Goal: Find specific page/section: Find specific page/section

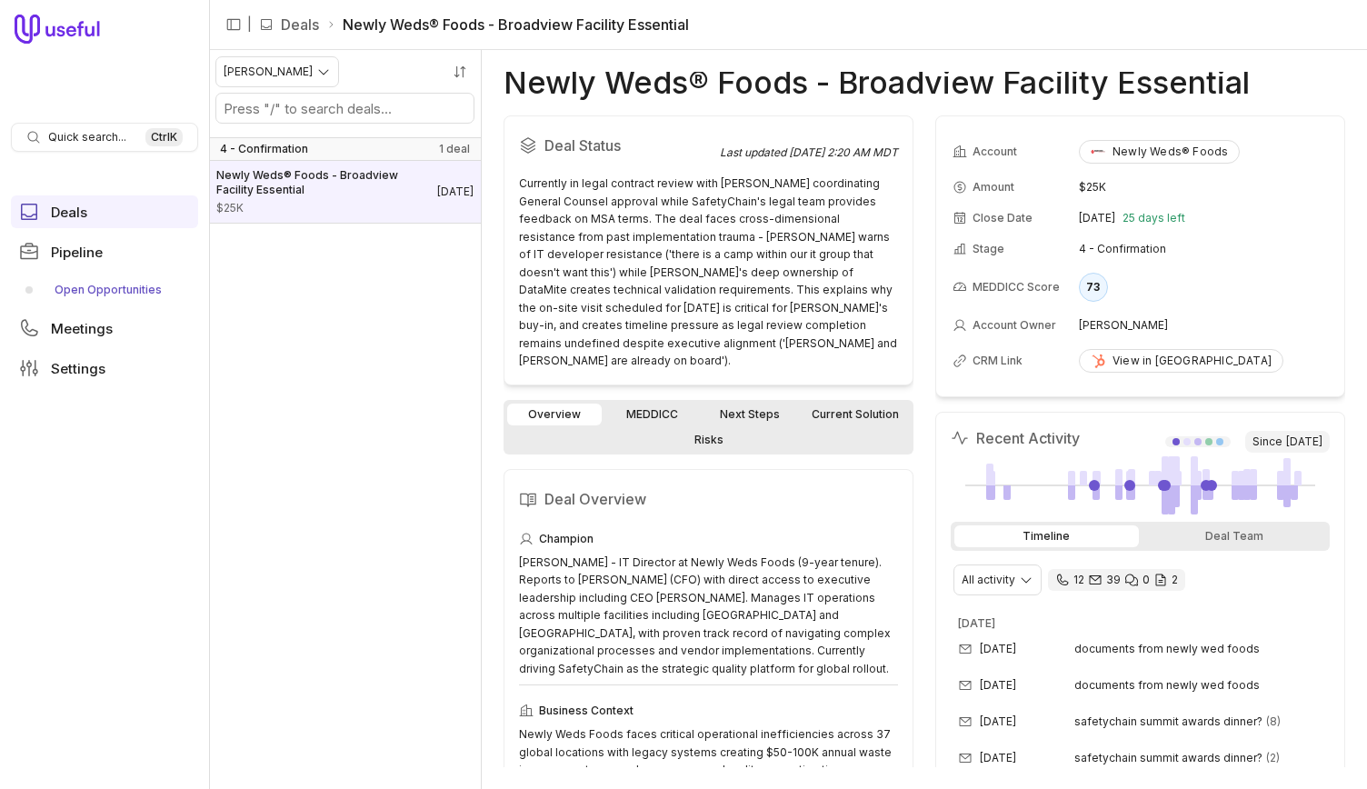
click at [90, 291] on link "Open Opportunities" at bounding box center [104, 289] width 187 height 29
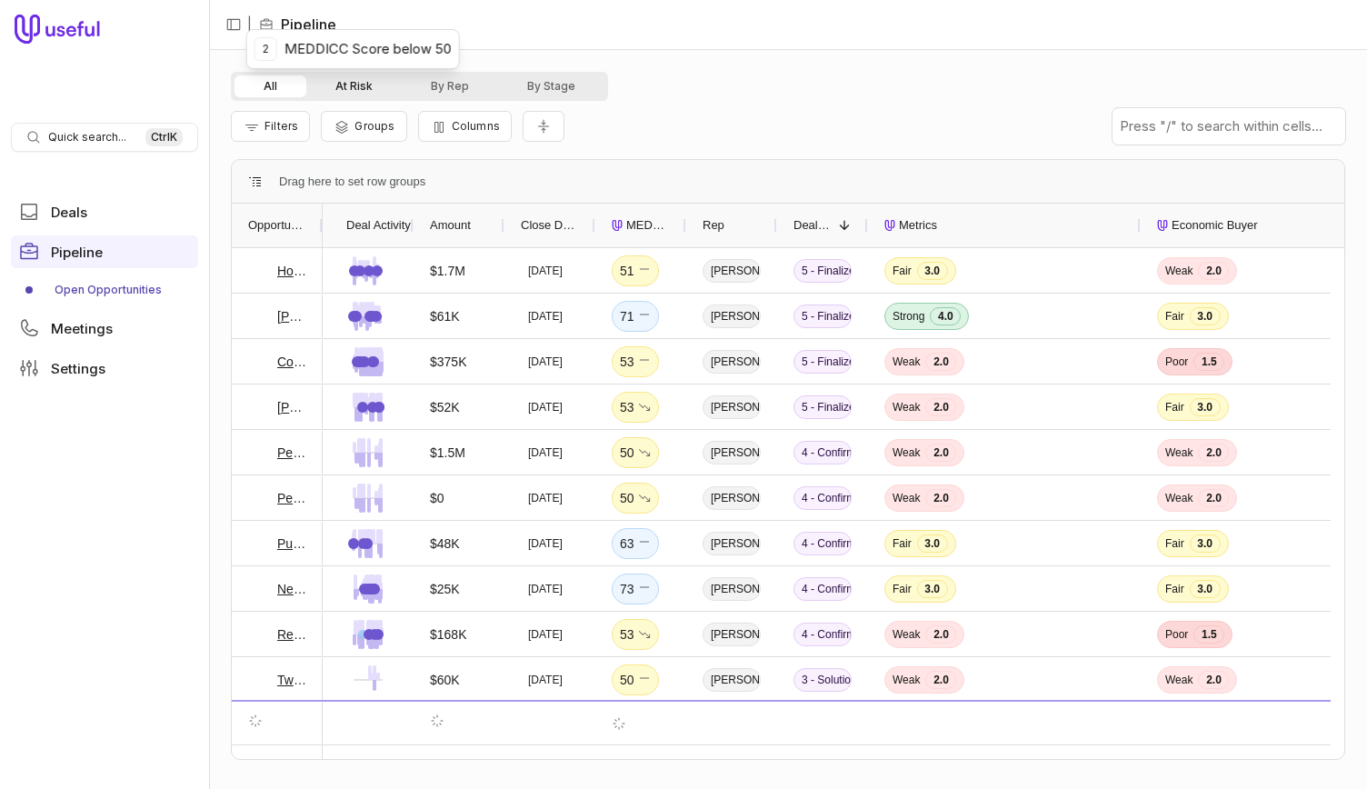
click at [389, 88] on button "At Risk" at bounding box center [353, 86] width 95 height 22
click at [473, 85] on button "By Rep" at bounding box center [450, 86] width 96 height 22
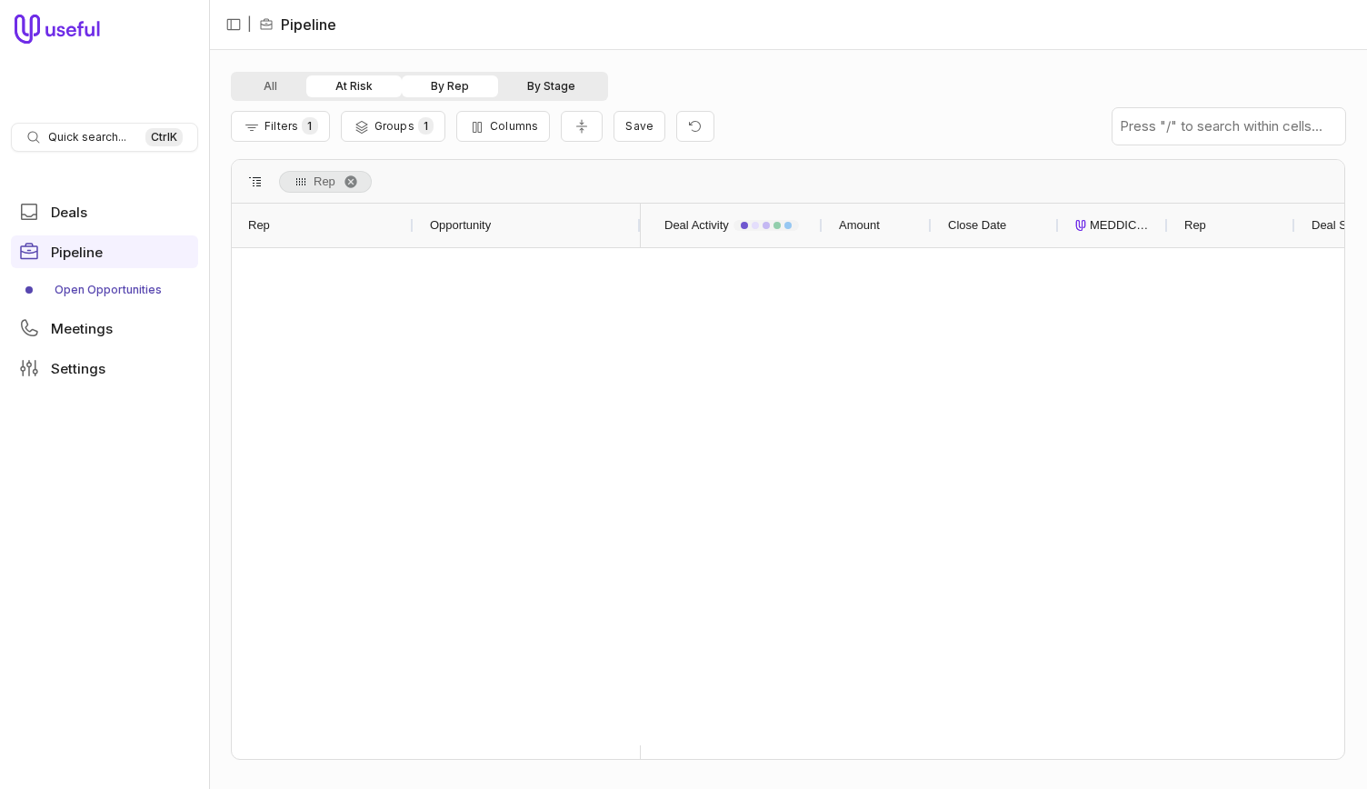
click at [573, 92] on button "By Stage" at bounding box center [551, 86] width 106 height 22
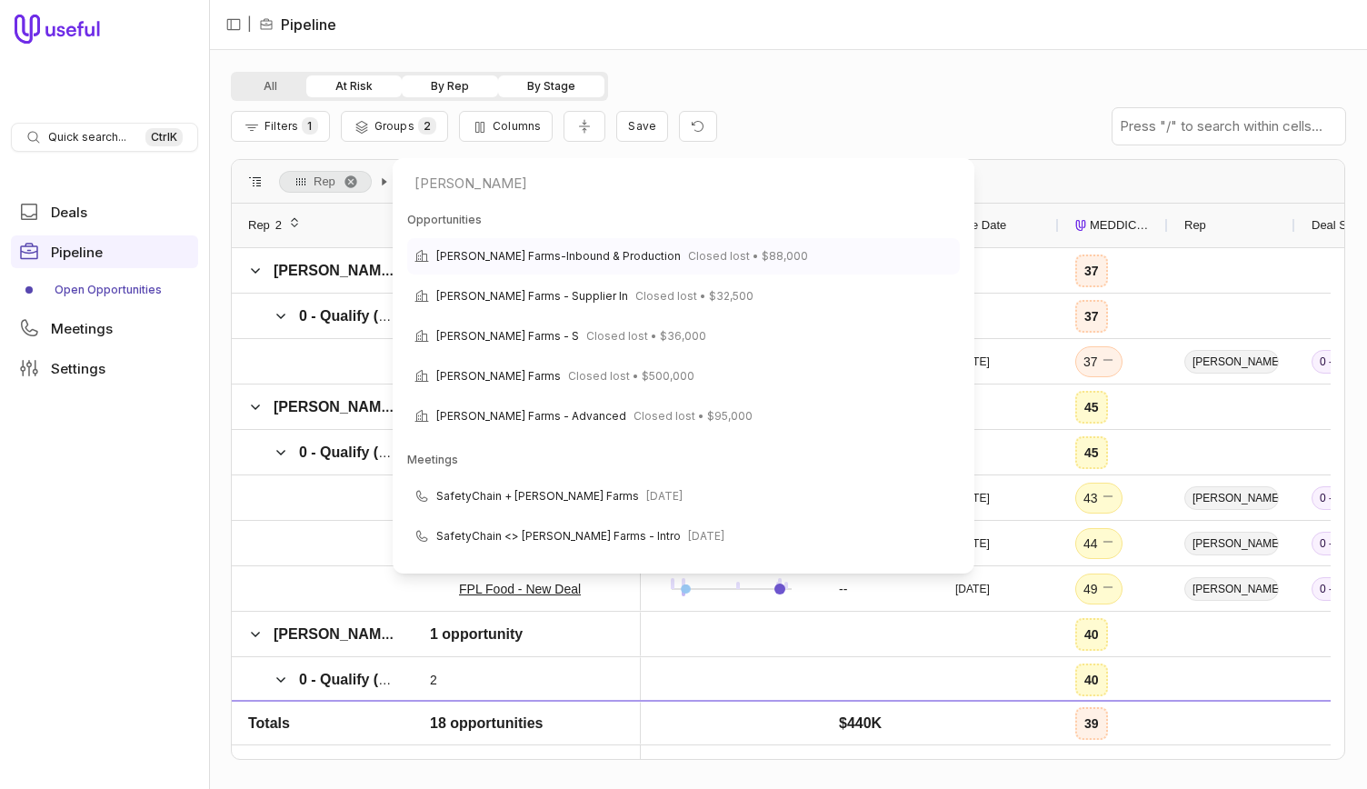
type input "[PERSON_NAME]"
click at [706, 255] on span "Closed lost • $88,000" at bounding box center [748, 256] width 120 height 22
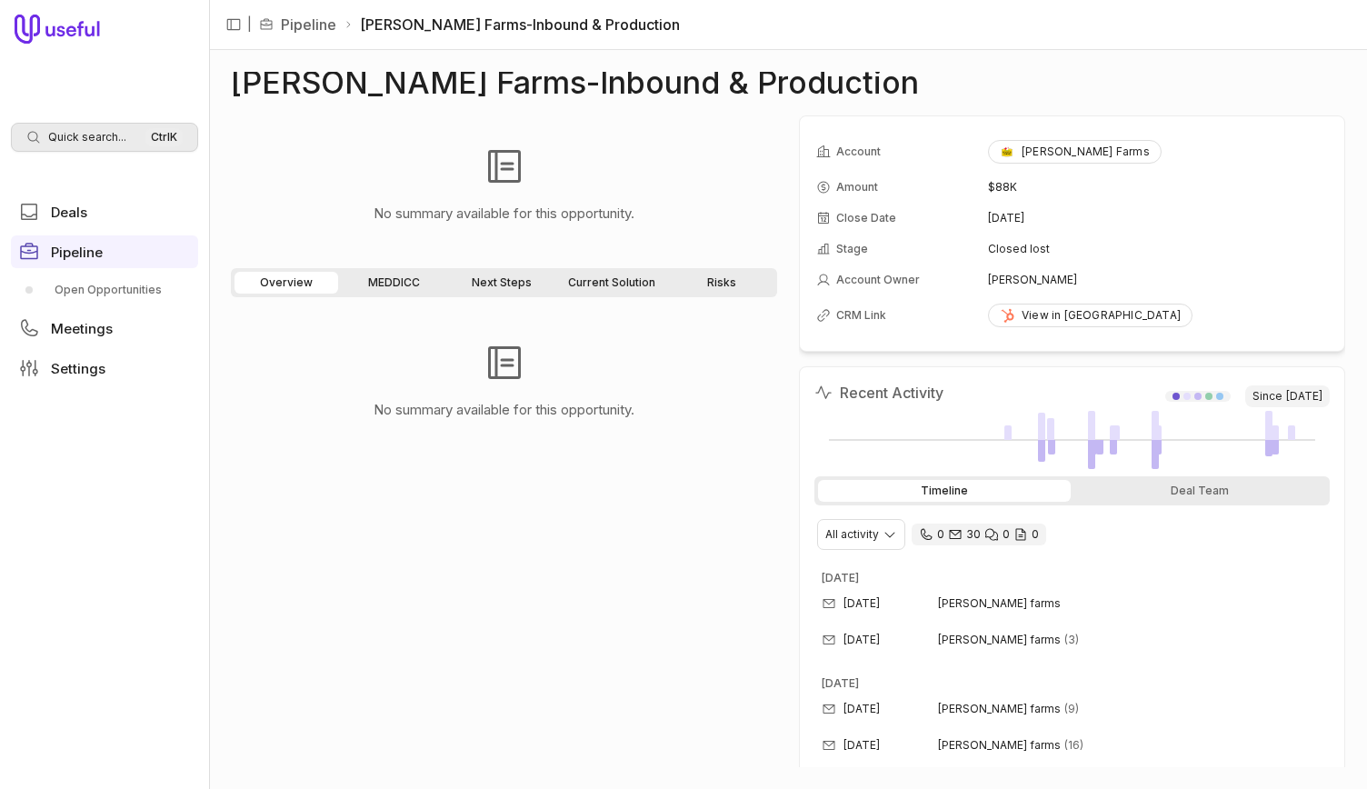
click at [55, 134] on span "Quick search..." at bounding box center [87, 137] width 78 height 15
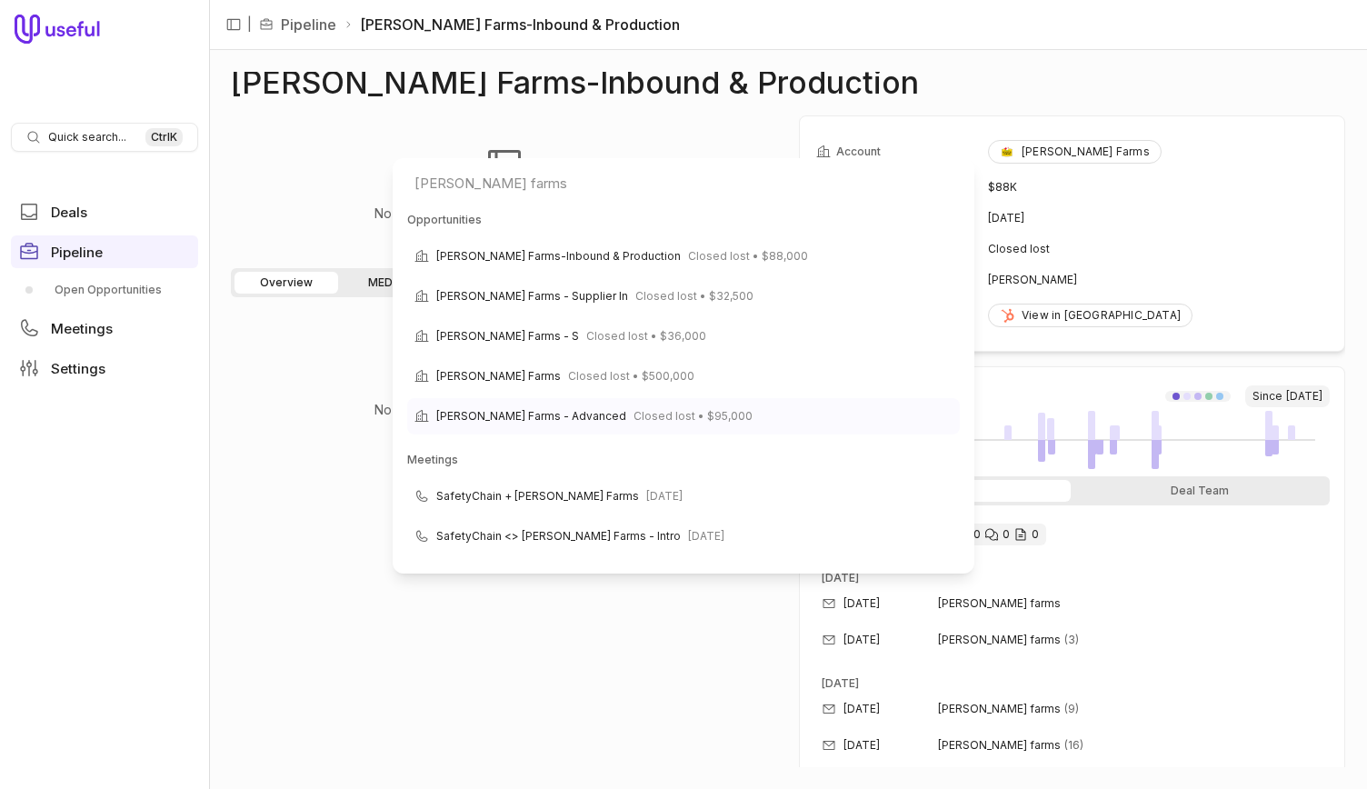
type input "[PERSON_NAME] farms"
click at [528, 412] on span "[PERSON_NAME] Farms - Advanced" at bounding box center [531, 417] width 190 height 22
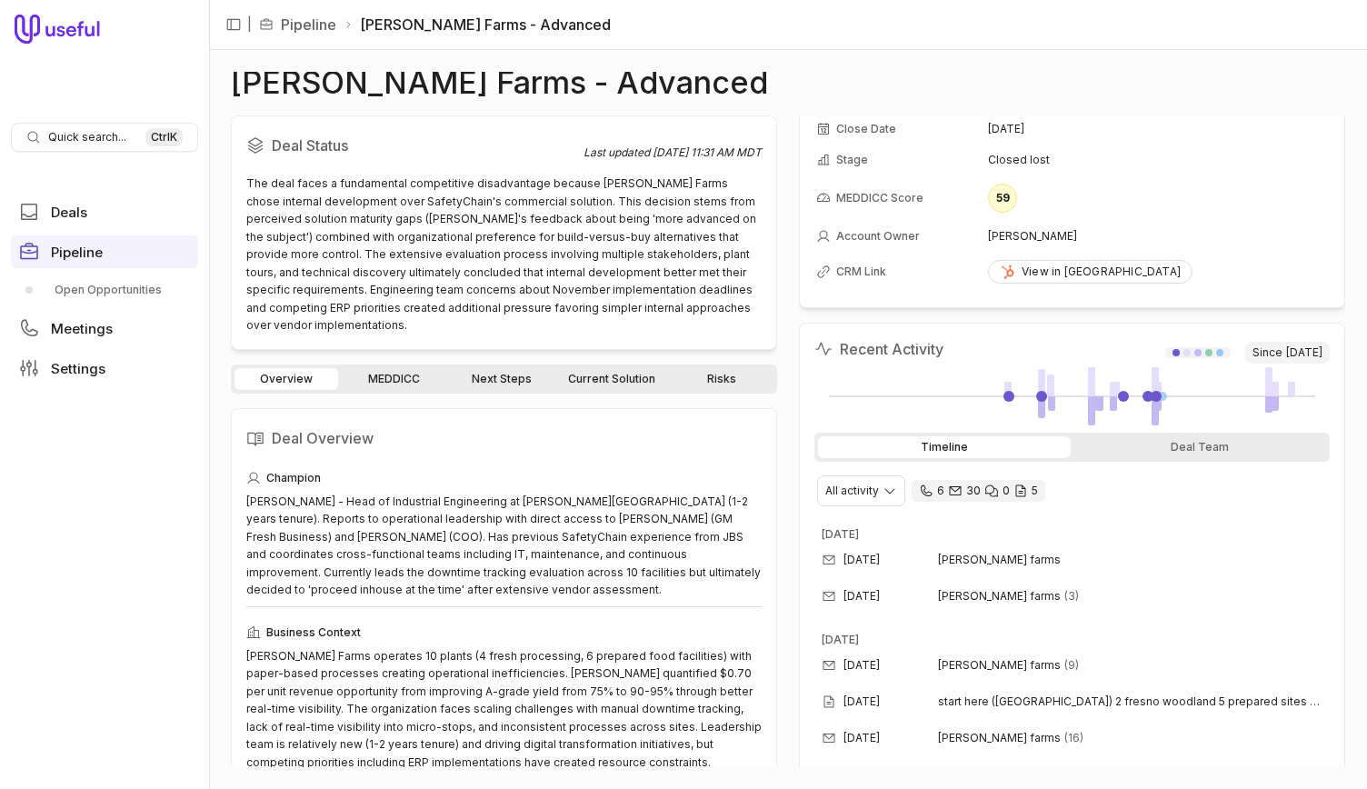
scroll to position [182, 0]
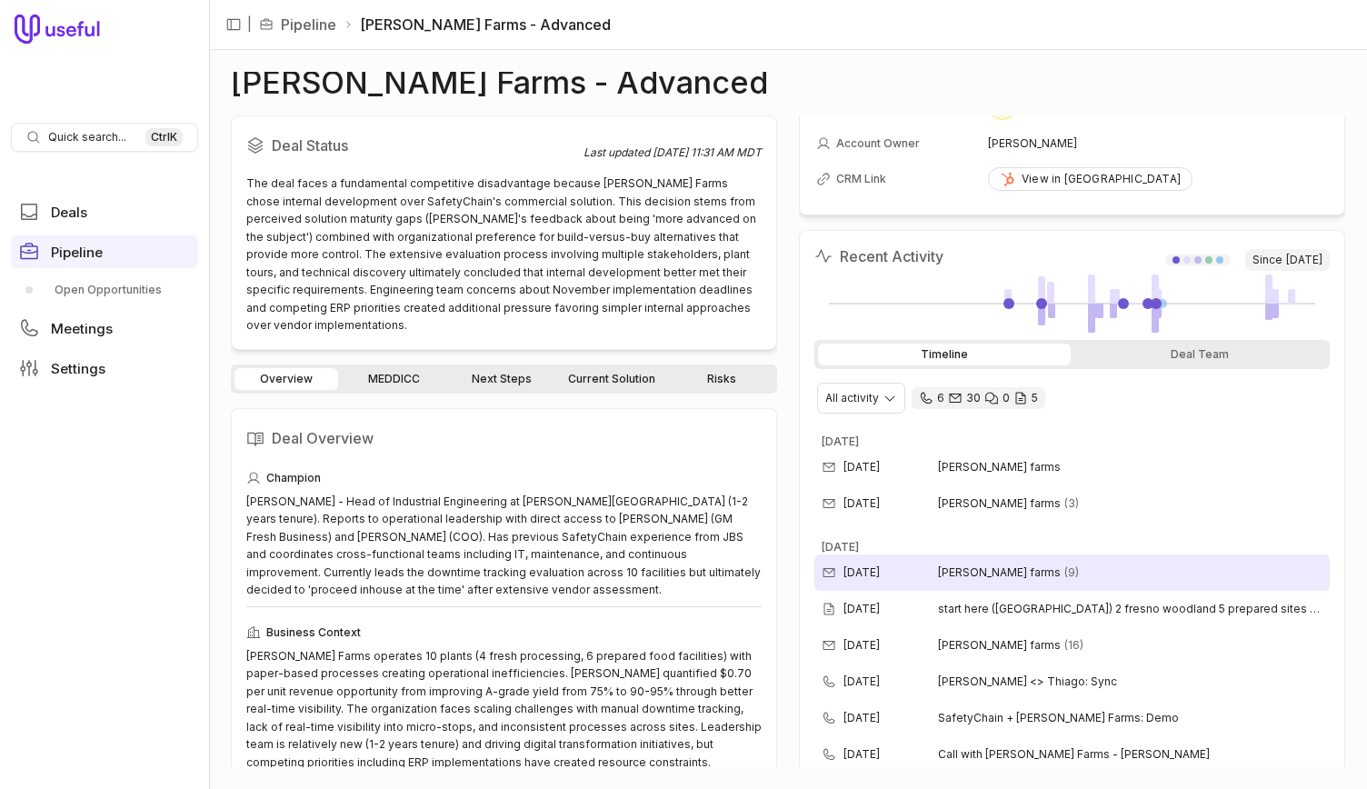
click at [880, 570] on time "[DATE]" at bounding box center [862, 573] width 36 height 15
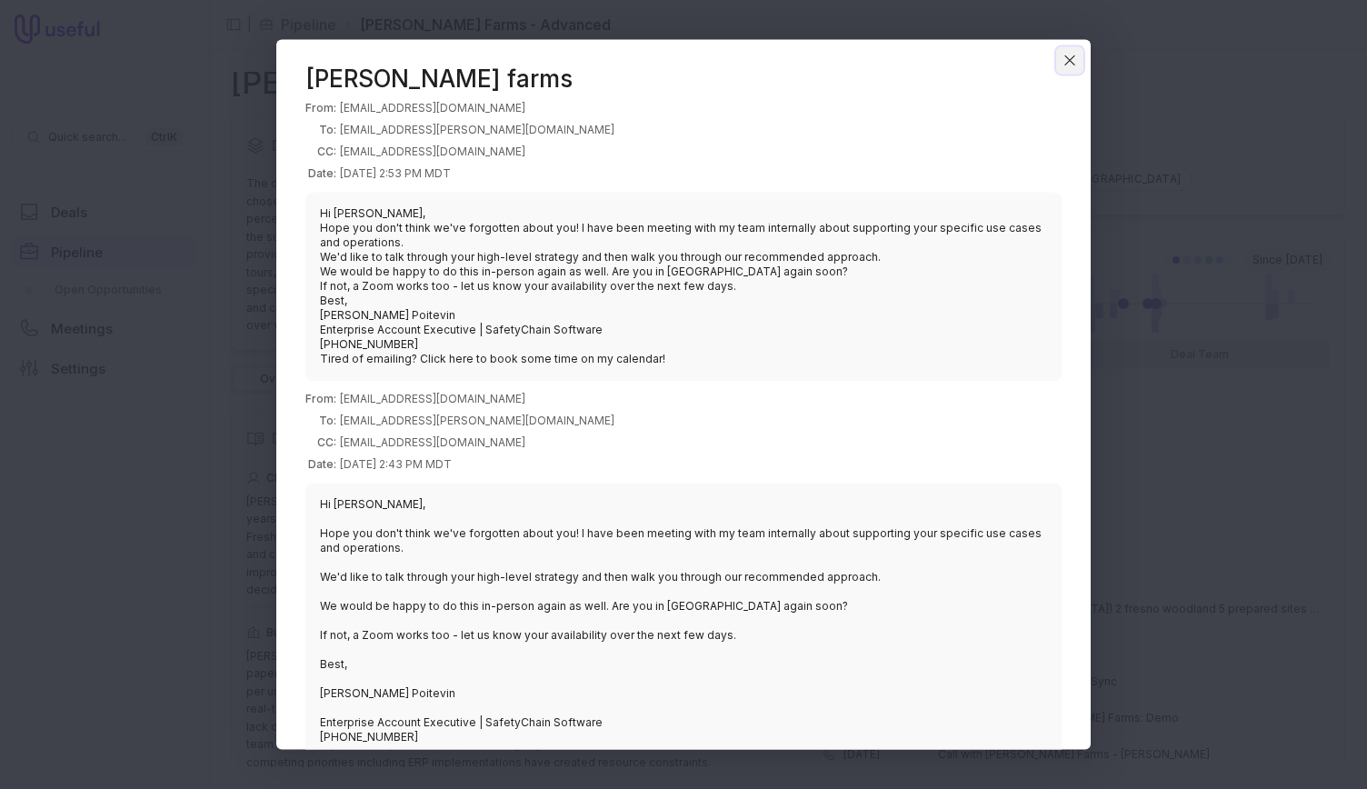
click at [1064, 62] on icon "Close" at bounding box center [1070, 60] width 16 height 16
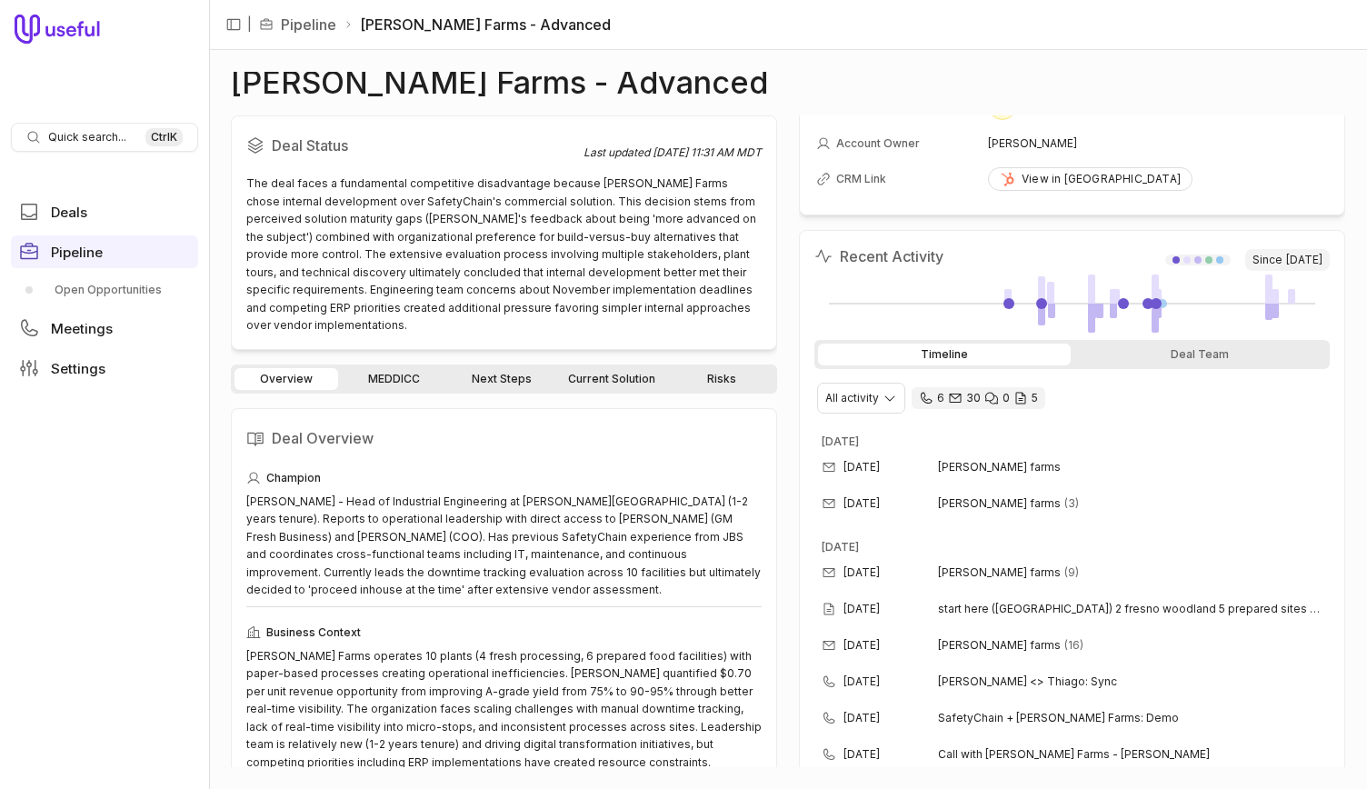
click at [111, 131] on span "Quick search..." at bounding box center [87, 137] width 78 height 15
click at [65, 206] on html "Quick search... Ctrl K Deals Pipeline Open Opportunities Meetings Settings | Pi…" at bounding box center [683, 394] width 1367 height 789
click at [85, 258] on span "Pipeline" at bounding box center [77, 252] width 52 height 14
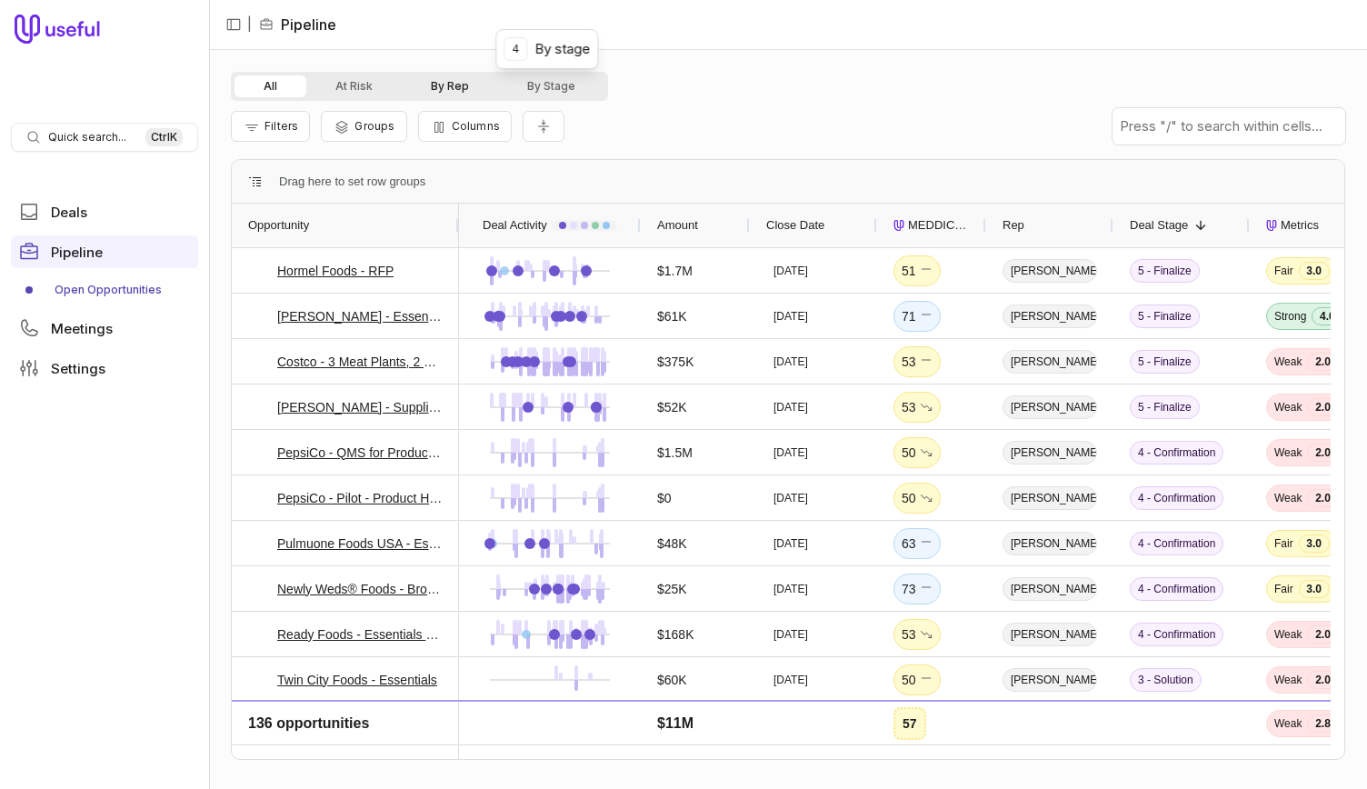
click at [435, 91] on button "By Rep" at bounding box center [450, 86] width 96 height 22
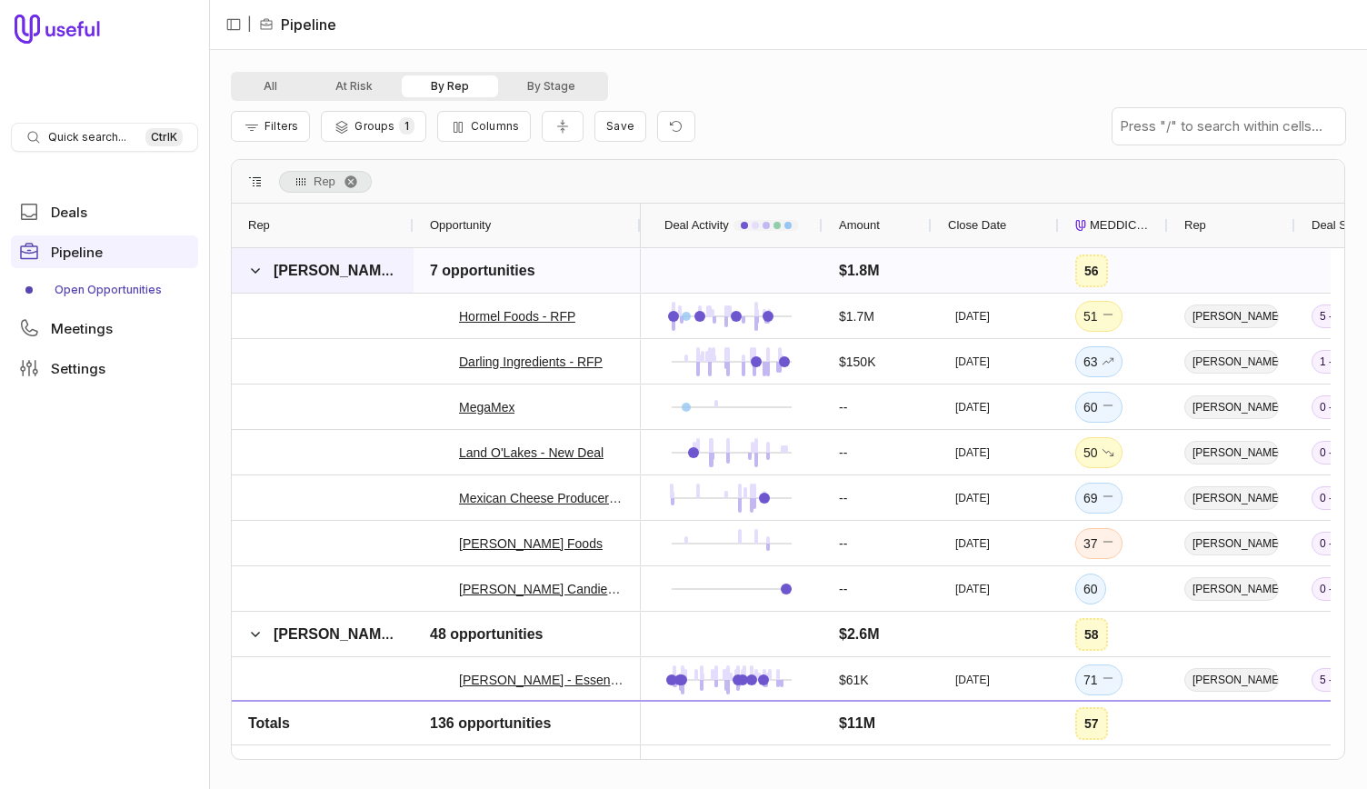
drag, startPoint x: 259, startPoint y: 265, endPoint x: 256, endPoint y: 276, distance: 11.2
click at [258, 265] on span at bounding box center [255, 271] width 15 height 15
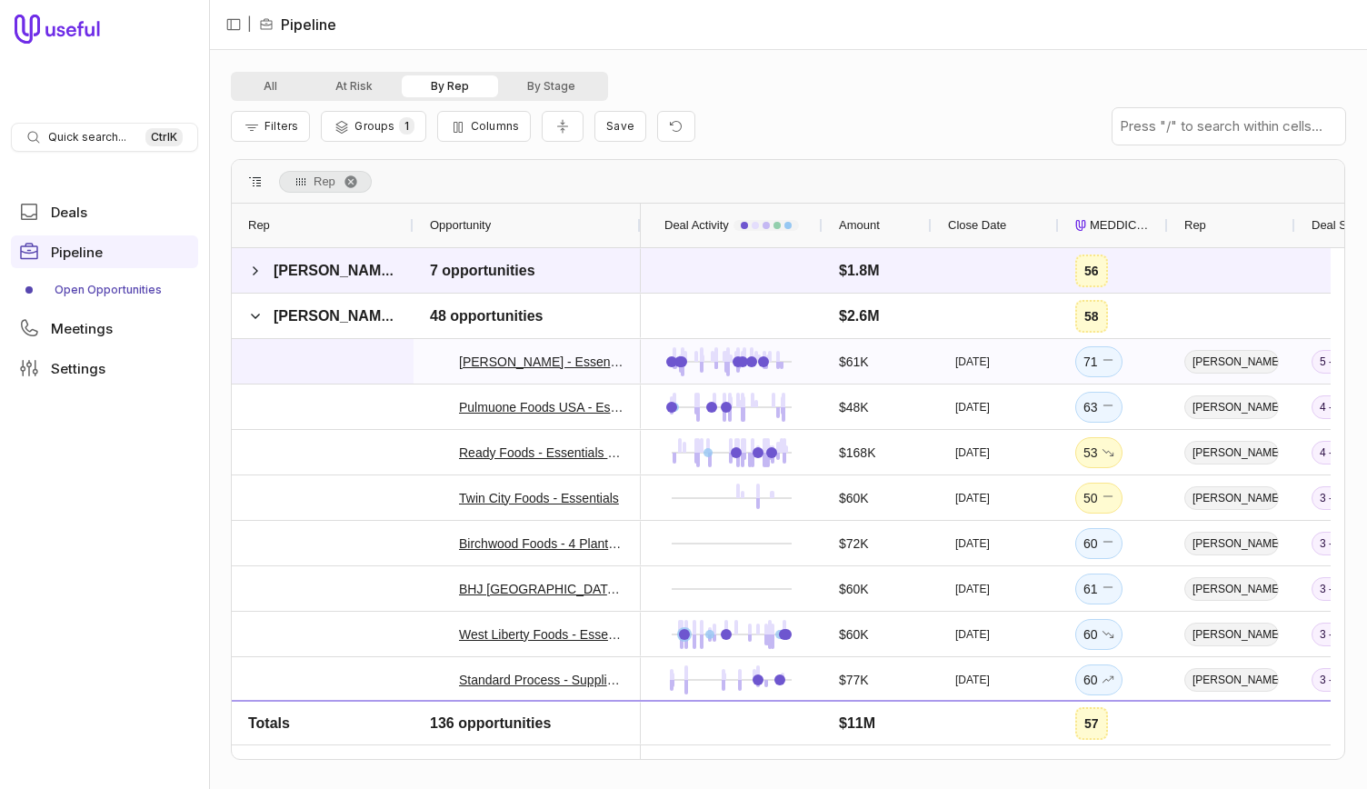
click at [249, 341] on div at bounding box center [323, 361] width 182 height 45
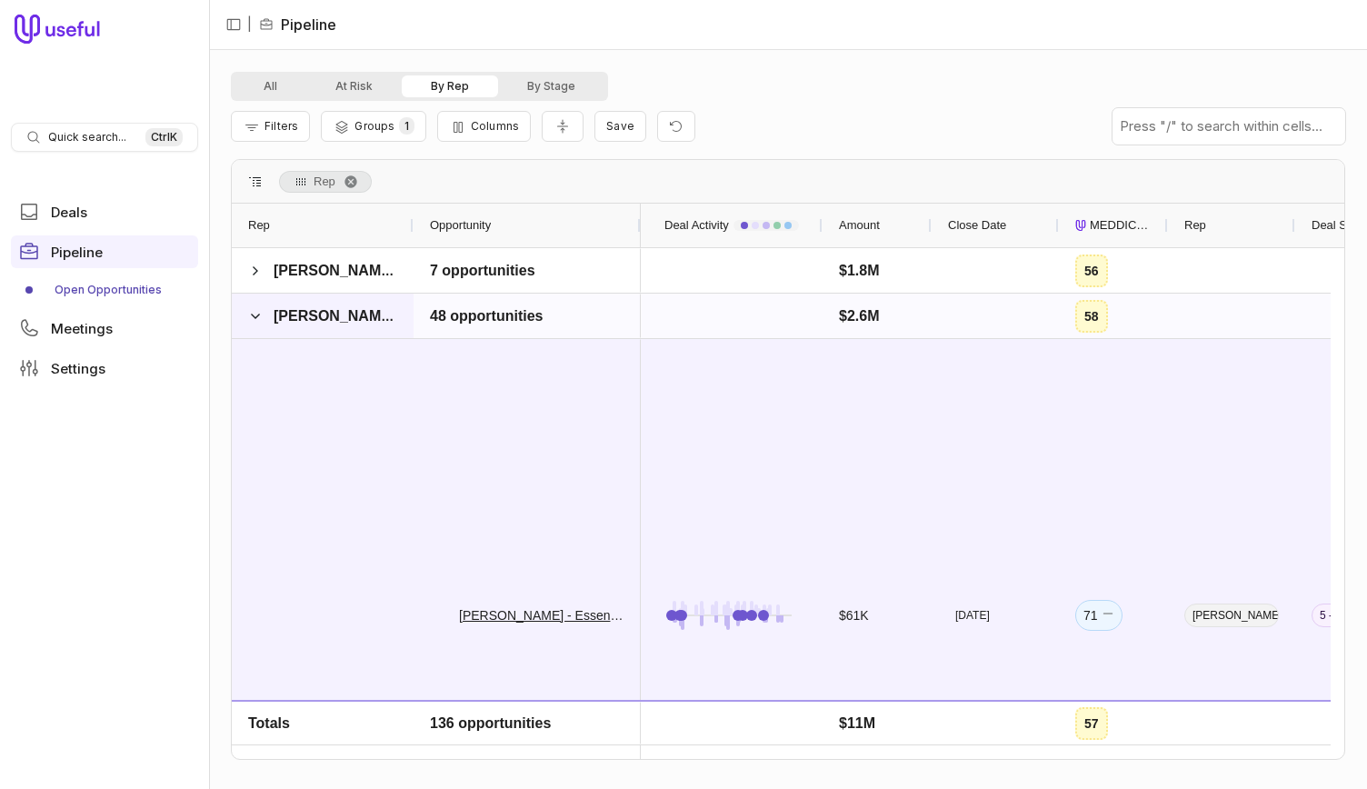
click at [255, 322] on span at bounding box center [255, 316] width 15 height 15
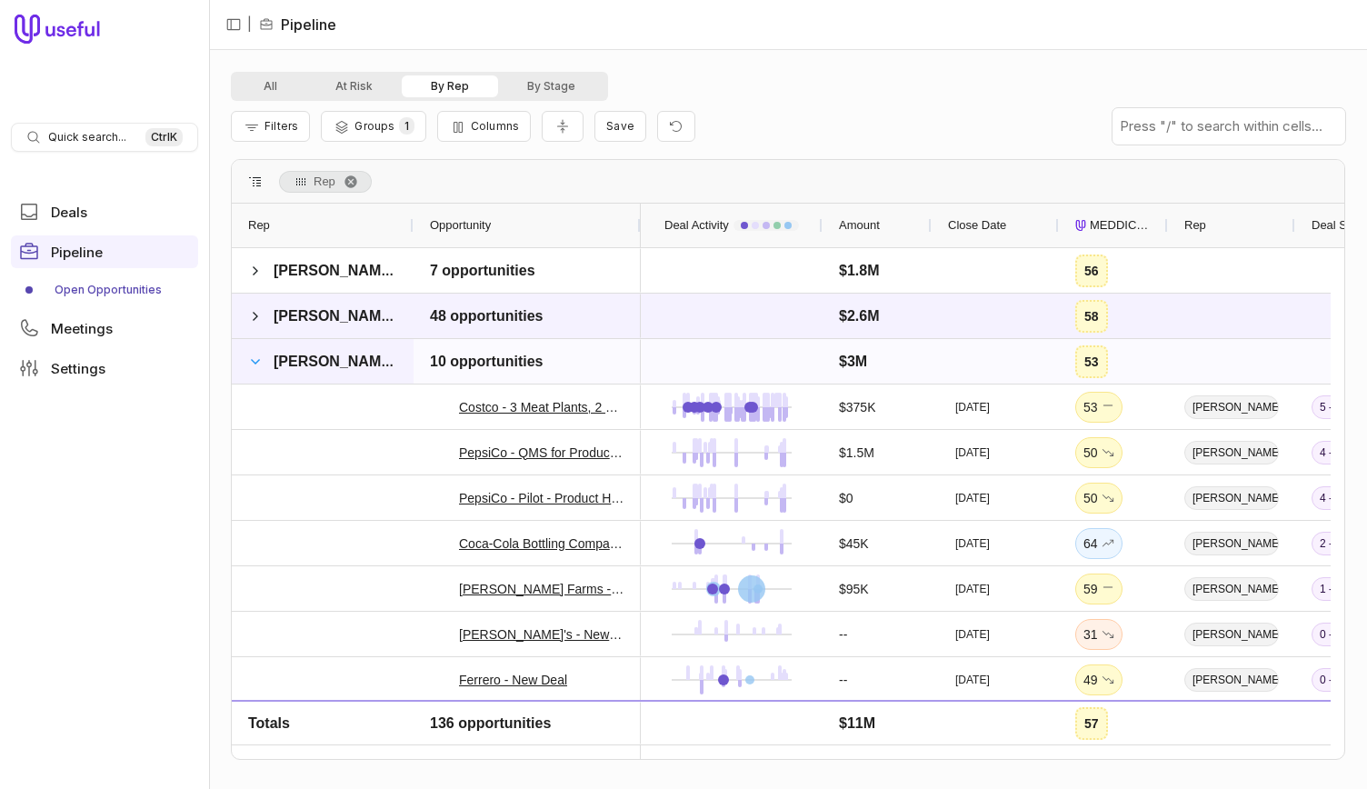
click at [255, 357] on span at bounding box center [255, 362] width 15 height 15
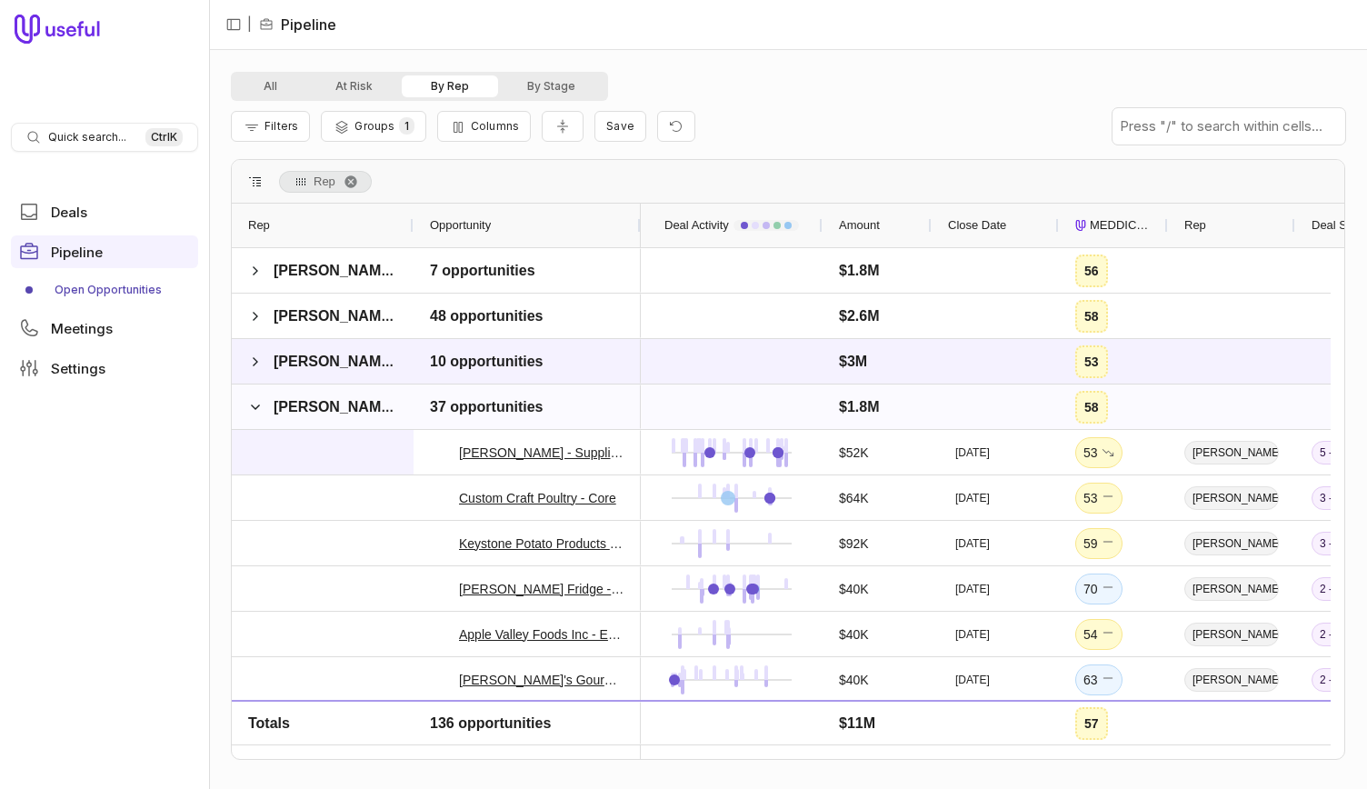
click at [258, 414] on span at bounding box center [255, 407] width 15 height 36
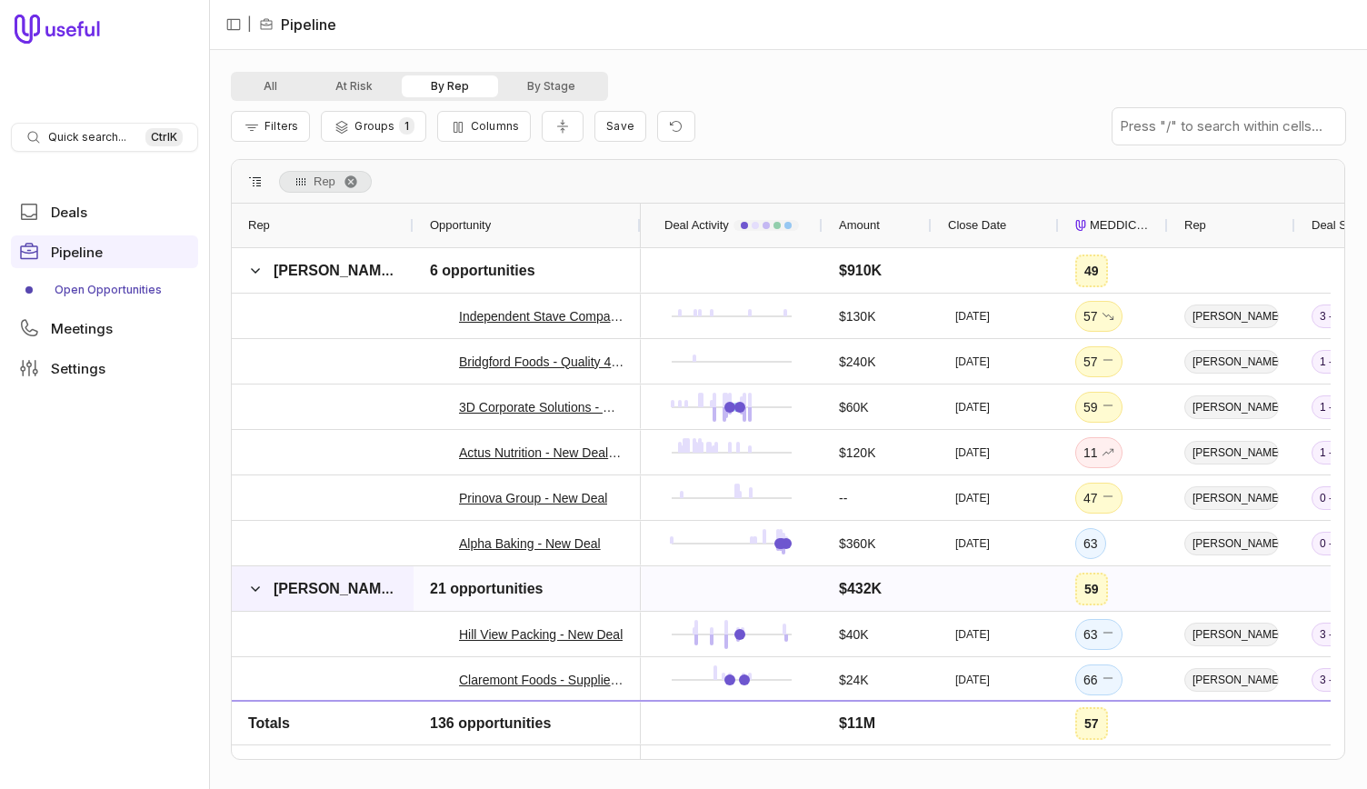
drag, startPoint x: 255, startPoint y: 595, endPoint x: 302, endPoint y: 595, distance: 47.3
click at [255, 595] on span at bounding box center [255, 589] width 15 height 15
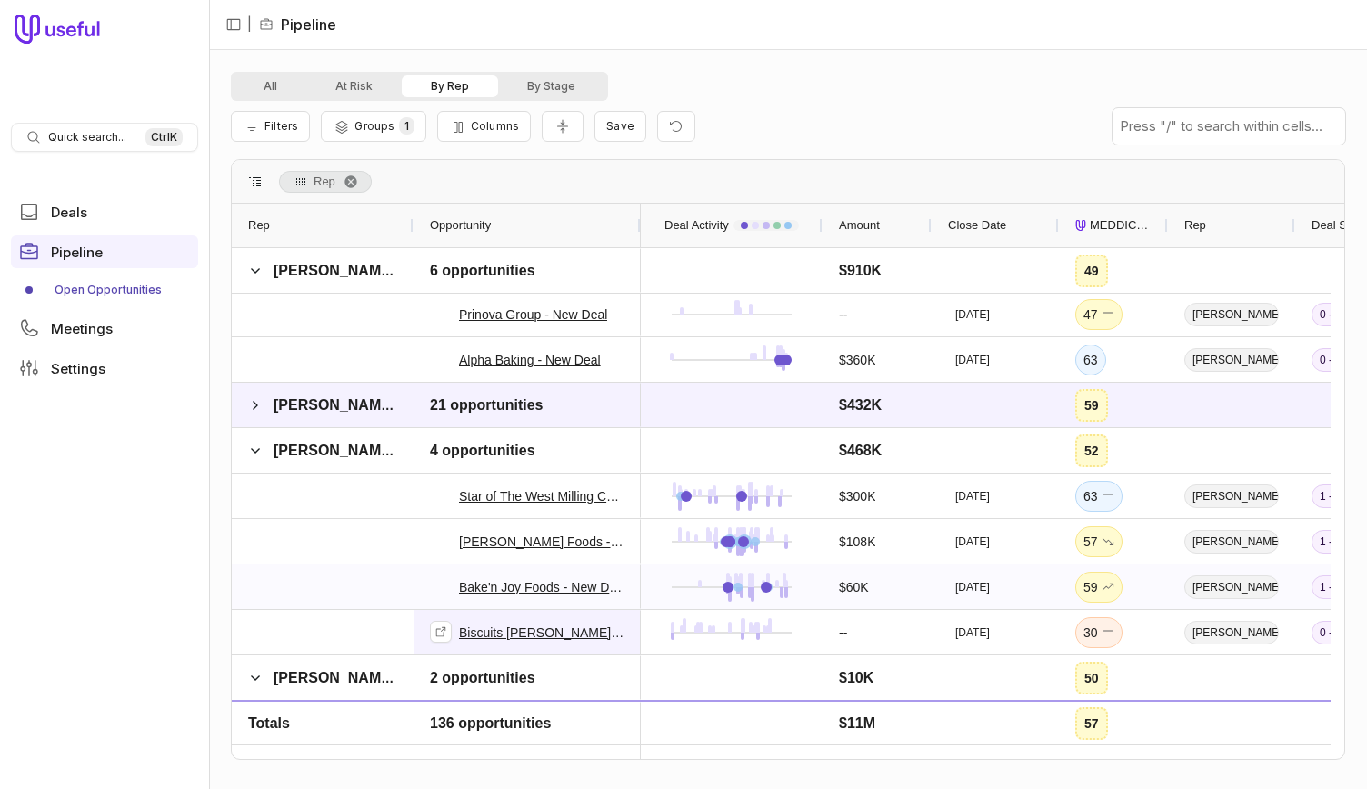
scroll to position [456, 0]
drag, startPoint x: 257, startPoint y: 674, endPoint x: 330, endPoint y: 630, distance: 84.8
click at [257, 674] on span at bounding box center [255, 678] width 15 height 15
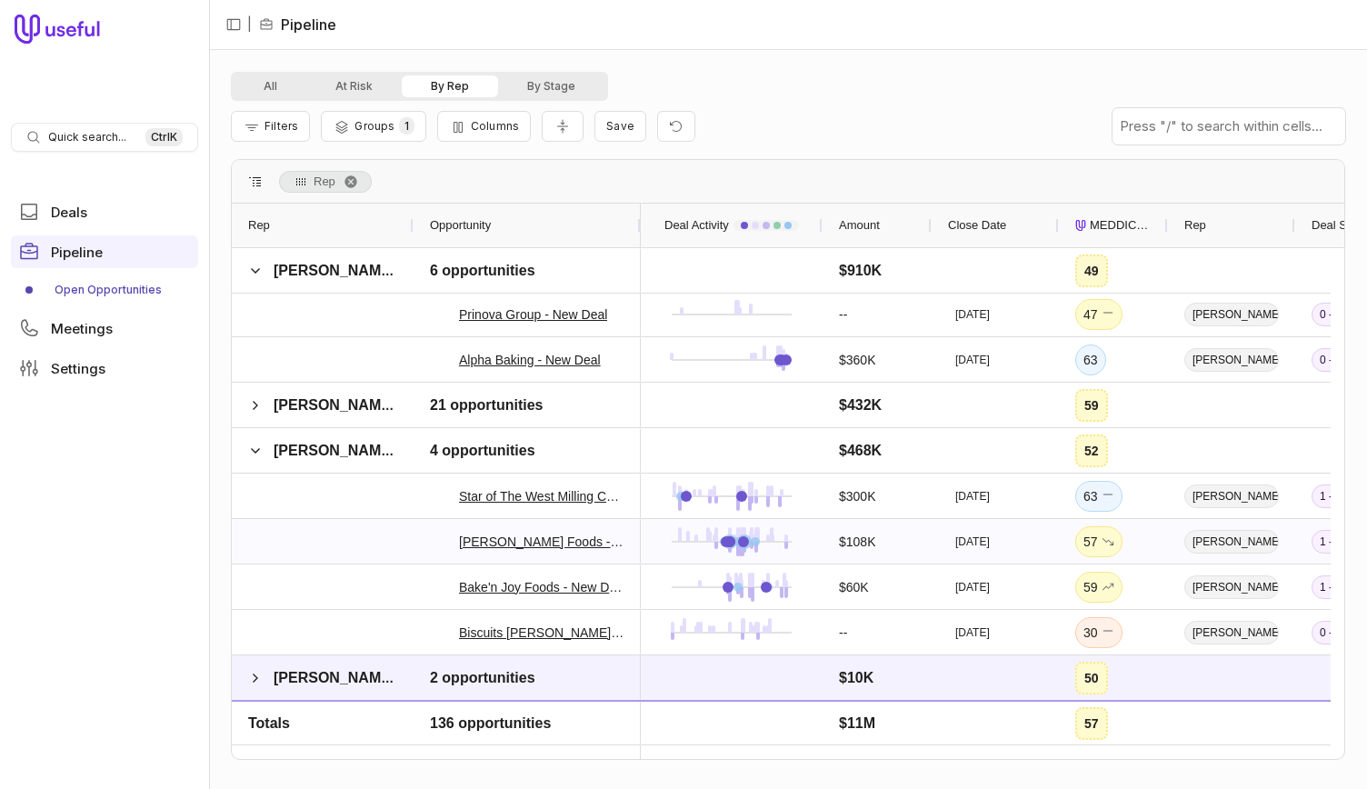
scroll to position [365, 0]
